Goal: Task Accomplishment & Management: Manage account settings

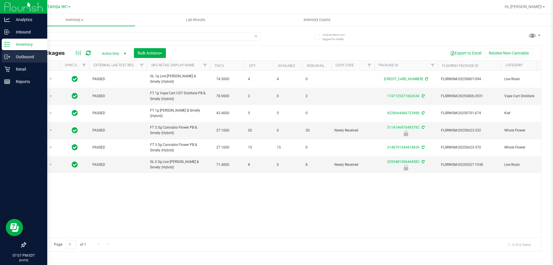
drag, startPoint x: 0, startPoint y: 47, endPoint x: 0, endPoint y: 58, distance: 10.7
click at [0, 58] on div "Analytics Inbound Inventory Outbound Retail Reports 07:07 PM EDT 08/27/2025 08/…" at bounding box center [276, 132] width 553 height 265
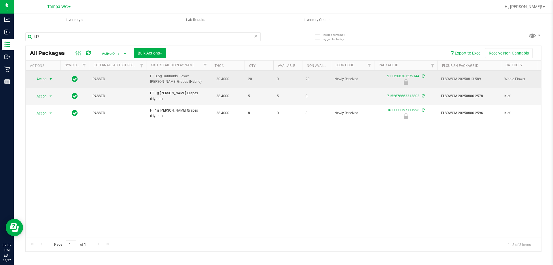
type input "t17"
click at [50, 78] on span "select" at bounding box center [50, 79] width 5 height 5
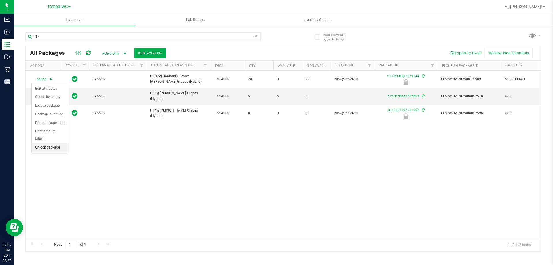
click at [54, 143] on li "Unlock package" at bounding box center [50, 147] width 37 height 9
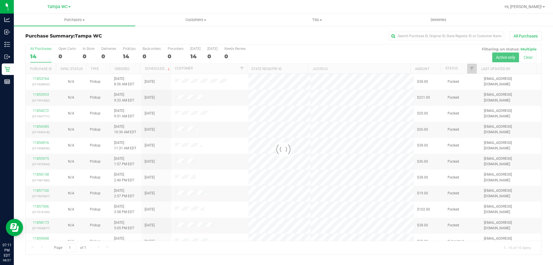
click at [40, 51] on div at bounding box center [284, 149] width 516 height 210
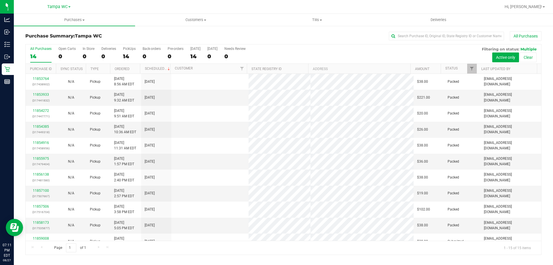
click at [41, 54] on div "14" at bounding box center [40, 56] width 21 height 7
click at [0, 0] on input "All Purchases 14" at bounding box center [0, 0] width 0 height 0
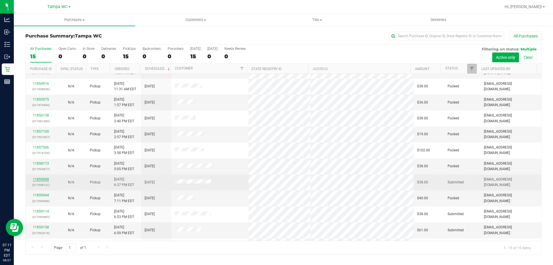
scroll to position [72, 0]
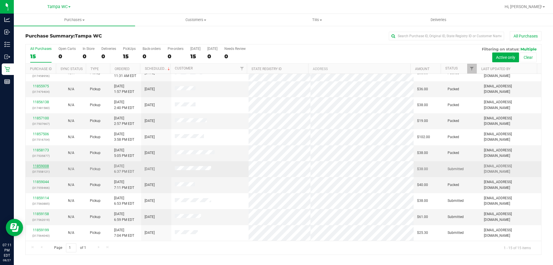
click at [44, 167] on link "11859008" at bounding box center [41, 166] width 16 height 4
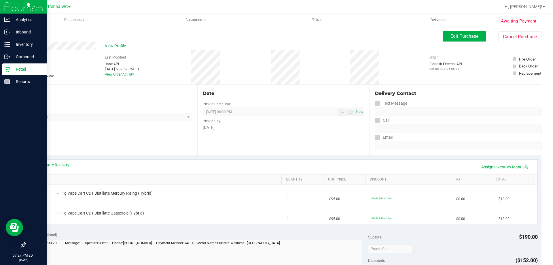
click at [16, 67] on p "Retail" at bounding box center [27, 69] width 35 height 7
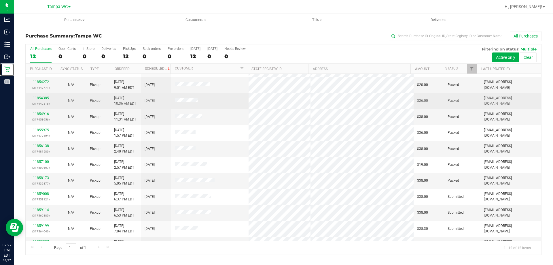
scroll to position [25, 0]
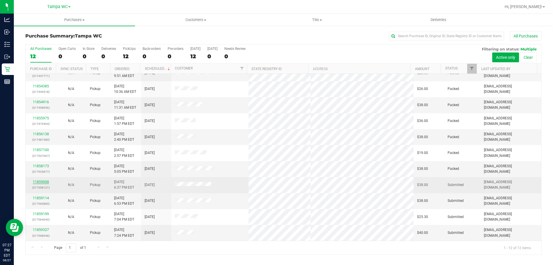
click at [44, 183] on link "11859008" at bounding box center [41, 182] width 16 height 4
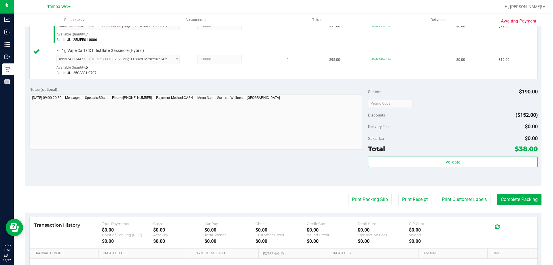
scroll to position [173, 0]
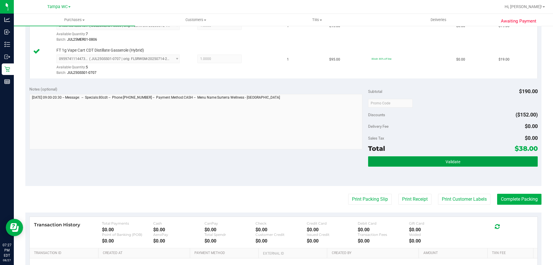
click at [438, 159] on button "Validate" at bounding box center [452, 161] width 169 height 10
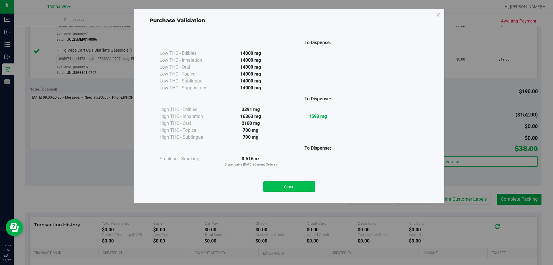
click at [297, 191] on button "Close" at bounding box center [289, 186] width 52 height 10
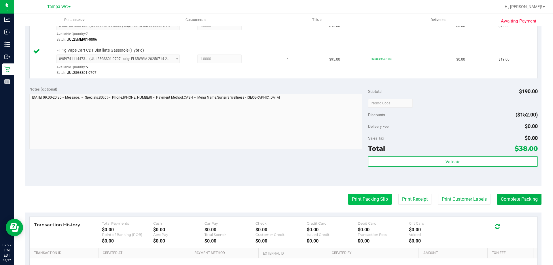
click at [368, 197] on button "Print Packing Slip" at bounding box center [371, 199] width 44 height 11
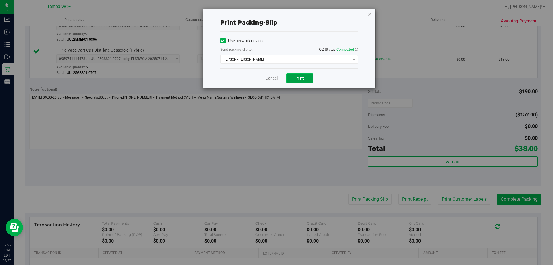
click at [305, 81] on button "Print" at bounding box center [300, 78] width 27 height 10
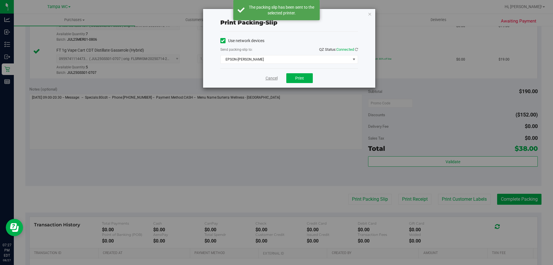
click at [270, 80] on link "Cancel" at bounding box center [272, 78] width 12 height 6
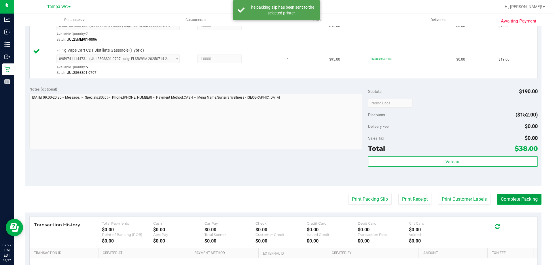
click at [515, 203] on button "Complete Packing" at bounding box center [520, 199] width 44 height 11
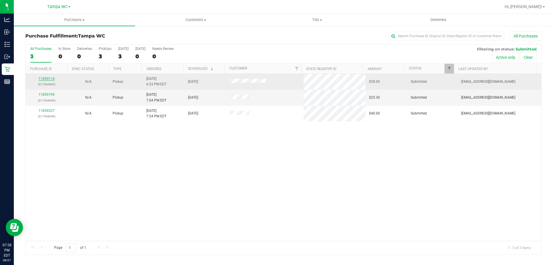
click at [45, 79] on link "11859114" at bounding box center [47, 79] width 16 height 4
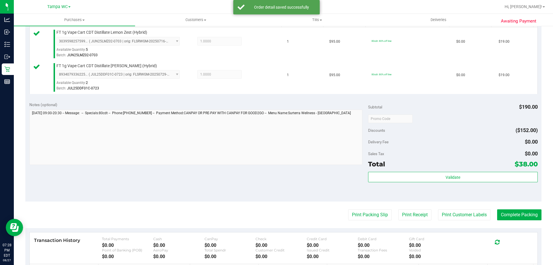
scroll to position [173, 0]
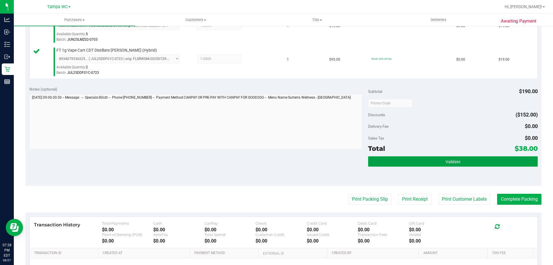
click at [435, 159] on button "Validate" at bounding box center [452, 161] width 169 height 10
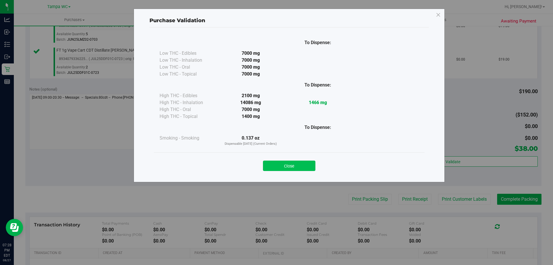
click at [286, 166] on button "Close" at bounding box center [289, 166] width 52 height 10
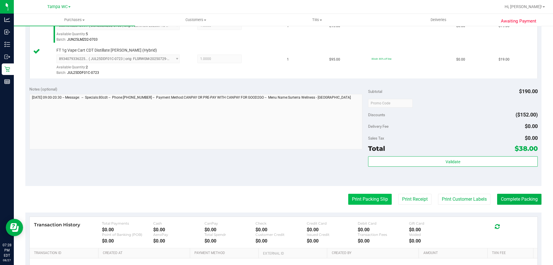
drag, startPoint x: 347, startPoint y: 205, endPoint x: 353, endPoint y: 199, distance: 8.6
click at [348, 204] on purchase-details "Back Edit Purchase Cancel Purchase View Profile # 11859114 BioTrack ID: - Submi…" at bounding box center [283, 89] width 517 height 462
click at [353, 199] on button "Print Packing Slip" at bounding box center [371, 199] width 44 height 11
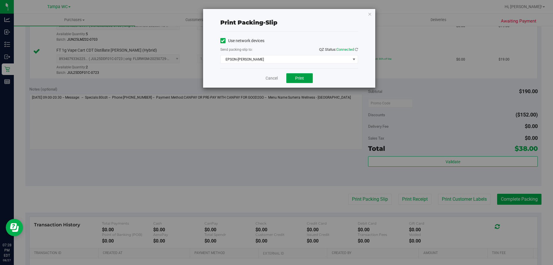
click at [294, 79] on button "Print" at bounding box center [300, 78] width 27 height 10
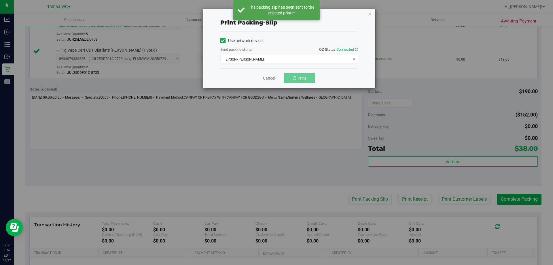
click at [290, 137] on div "Print packing-slip Use network devices Send packing-slip to: QZ Status: Connect…" at bounding box center [279, 132] width 558 height 265
click at [269, 79] on link "Cancel" at bounding box center [272, 78] width 12 height 6
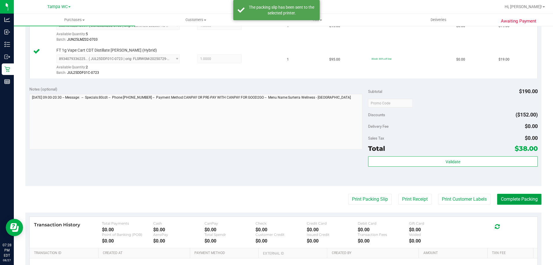
click at [499, 196] on button "Complete Packing" at bounding box center [520, 199] width 44 height 11
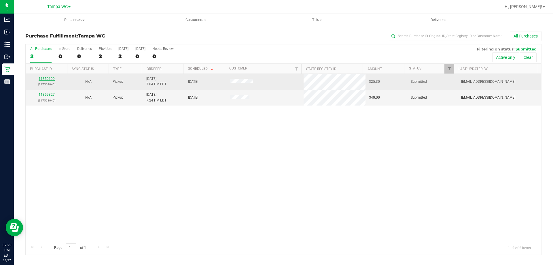
click at [42, 79] on link "11859199" at bounding box center [47, 79] width 16 height 4
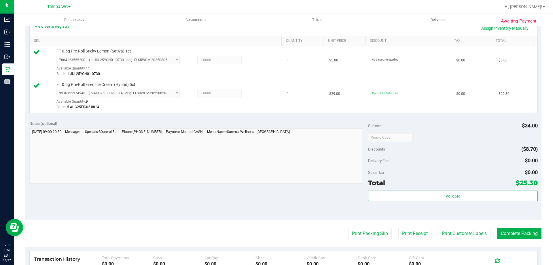
scroll to position [144, 0]
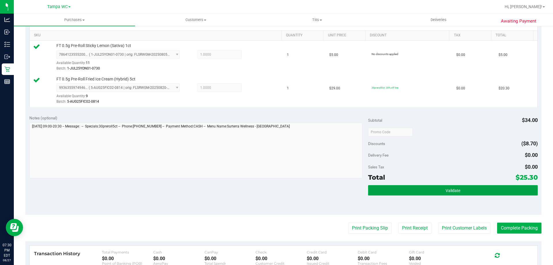
click at [462, 195] on button "Validate" at bounding box center [452, 190] width 169 height 10
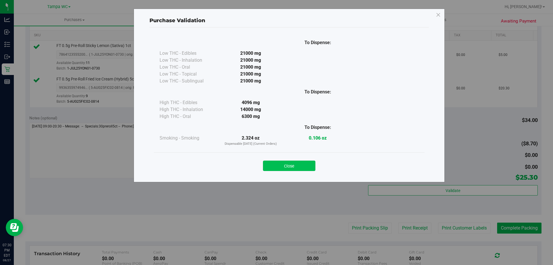
click at [289, 166] on button "Close" at bounding box center [289, 166] width 52 height 10
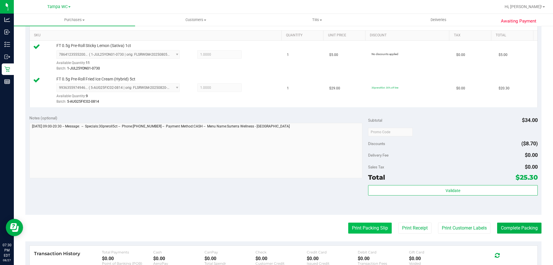
click at [351, 228] on button "Print Packing Slip" at bounding box center [371, 228] width 44 height 11
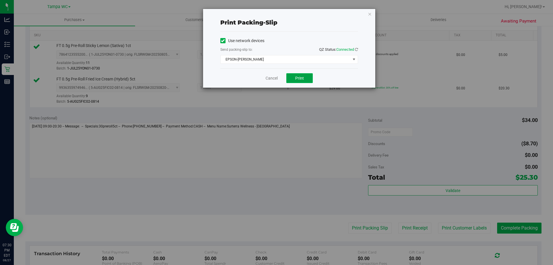
click at [292, 74] on button "Print" at bounding box center [300, 78] width 27 height 10
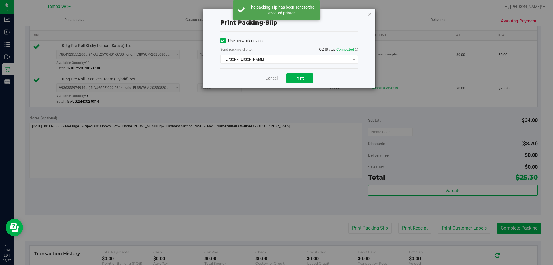
click at [273, 76] on link "Cancel" at bounding box center [272, 78] width 12 height 6
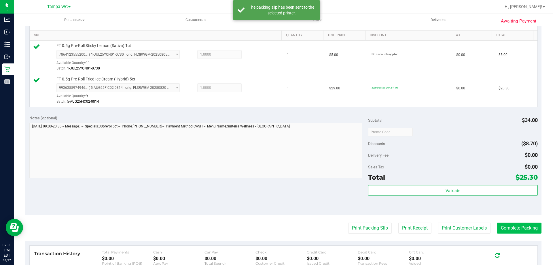
click at [514, 235] on purchase-details "Back Edit Purchase Cancel Purchase View Profile # 11859199 BioTrack ID: - Submi…" at bounding box center [283, 118] width 517 height 462
click at [515, 231] on button "Complete Packing" at bounding box center [520, 228] width 44 height 11
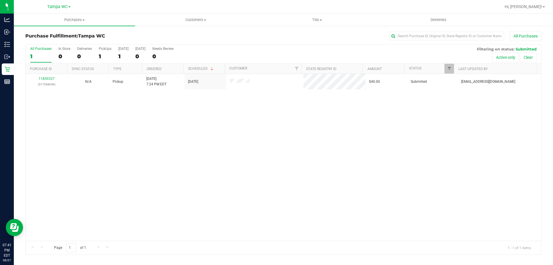
click at [46, 52] on label "All Purchases 1" at bounding box center [40, 55] width 21 height 16
click at [0, 0] on input "All Purchases 1" at bounding box center [0, 0] width 0 height 0
